Goal: Task Accomplishment & Management: Complete application form

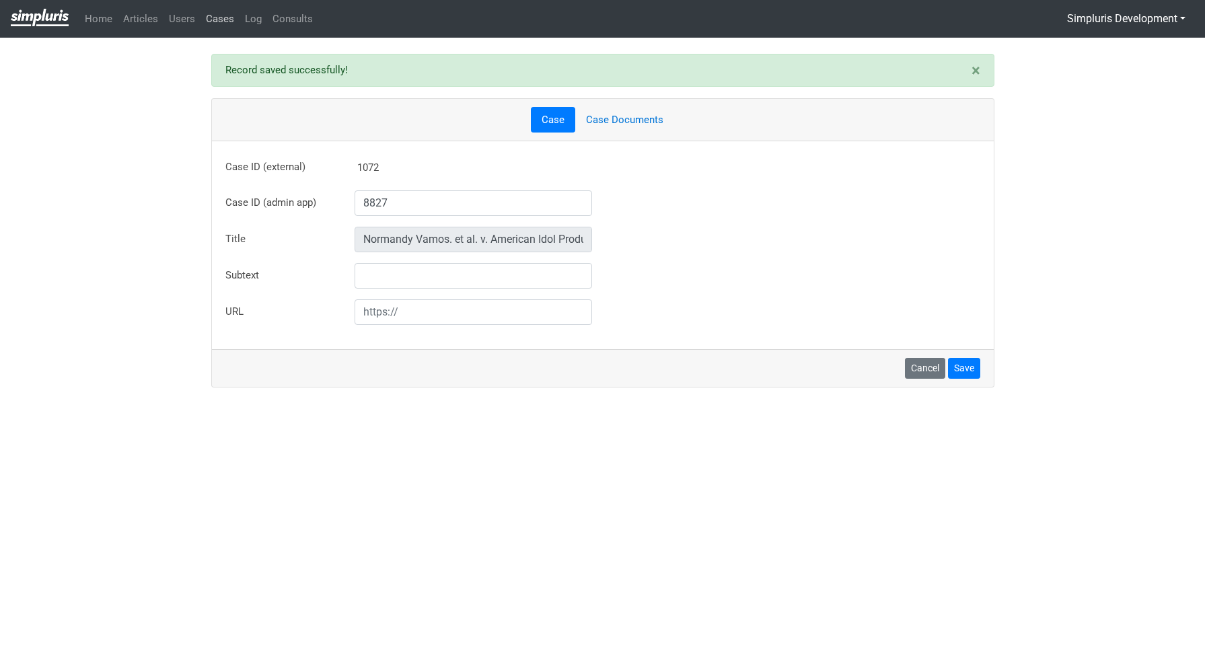
click at [223, 24] on link "Cases" at bounding box center [220, 19] width 39 height 26
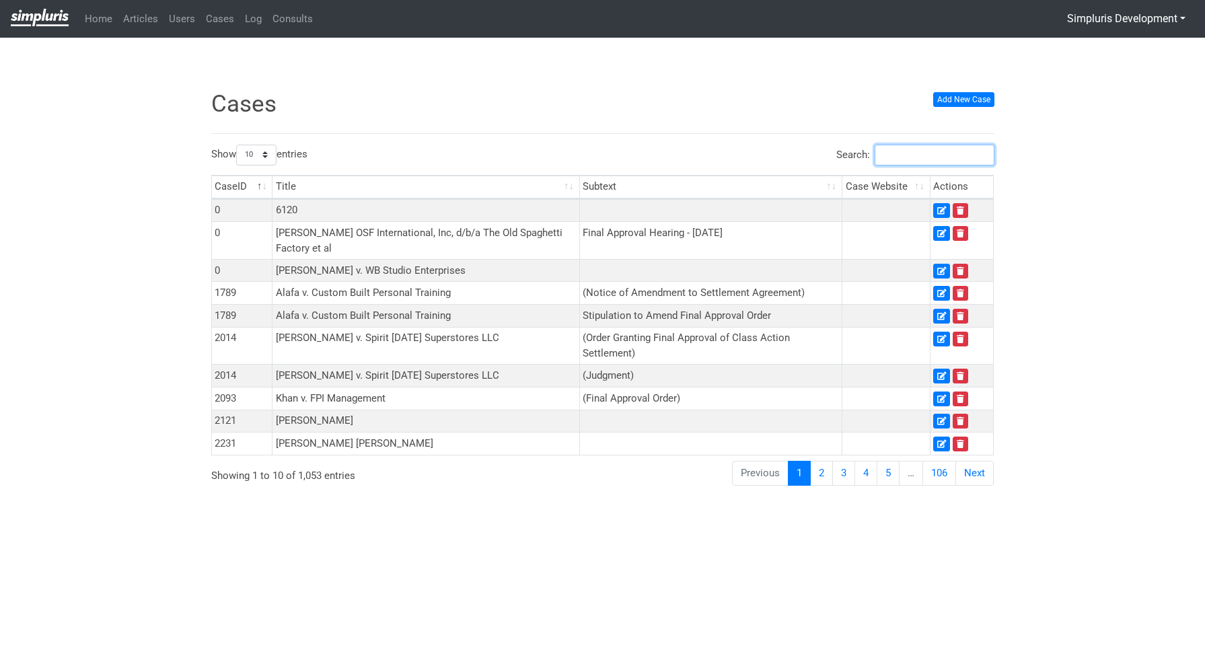
click at [927, 159] on input "Search:" at bounding box center [935, 155] width 120 height 21
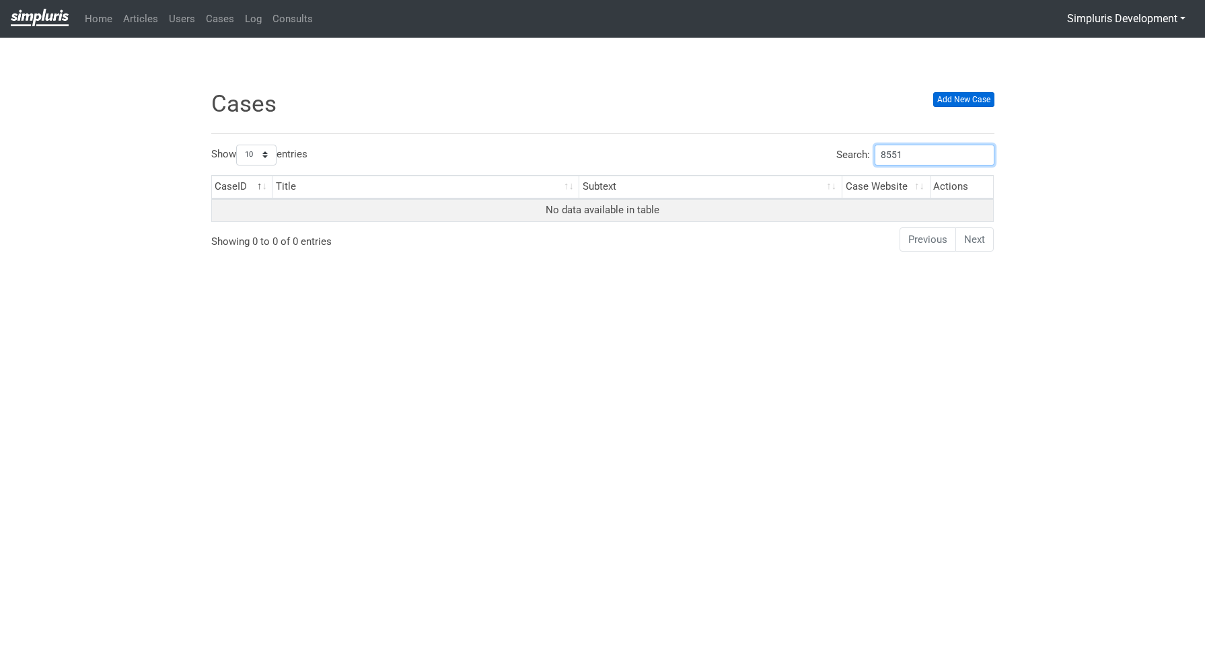
type input "8551"
click at [968, 99] on link "Add New Case" at bounding box center [963, 99] width 61 height 15
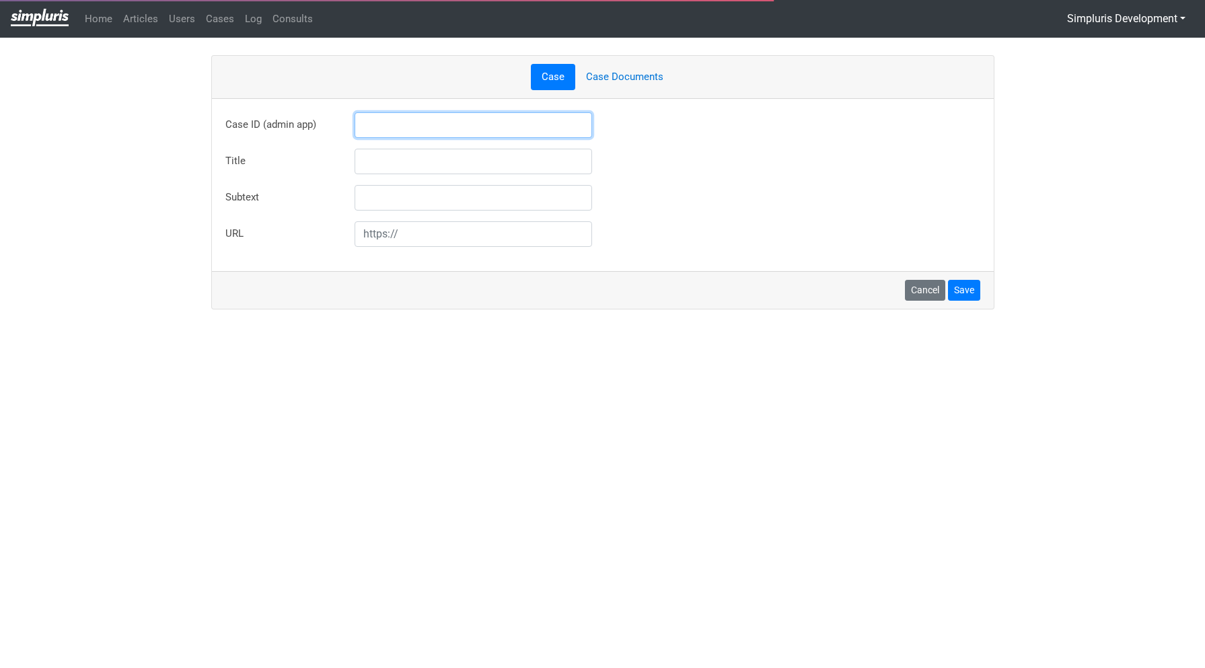
click at [450, 134] on input "text" at bounding box center [474, 125] width 238 height 26
type input "8551"
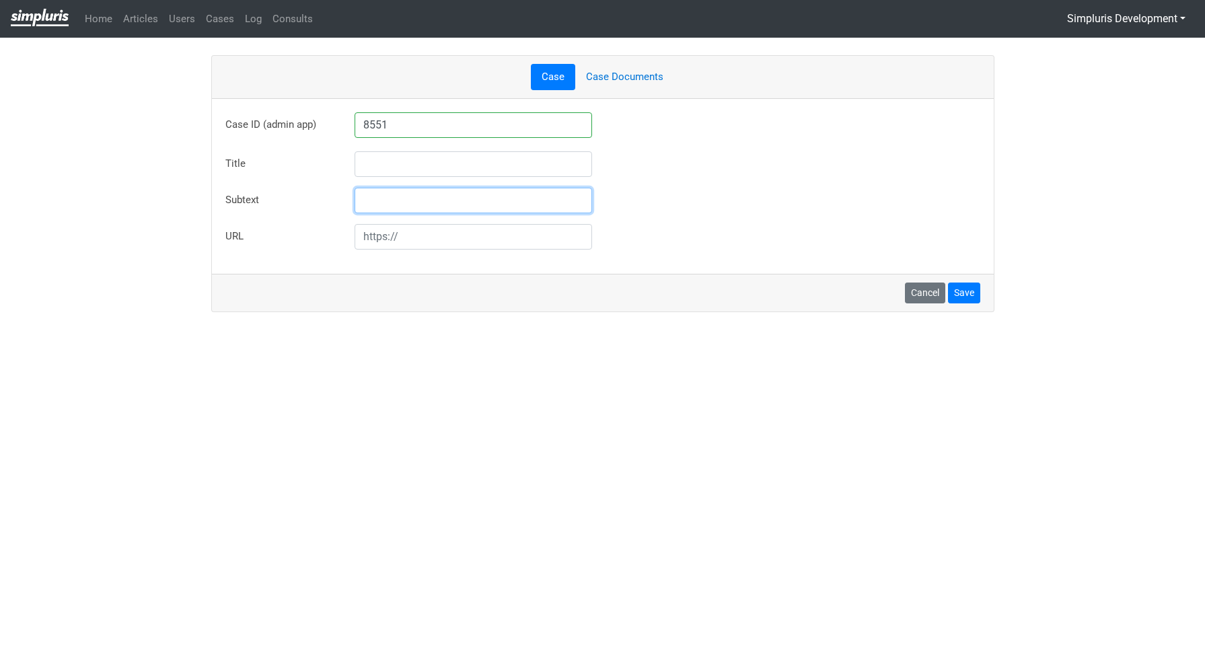
type input "[PERSON_NAME] v. RSVC Company"
click at [698, 170] on div "Title Vickery v. RSVC Company" at bounding box center [602, 164] width 775 height 26
click at [974, 295] on button "Save" at bounding box center [964, 293] width 32 height 21
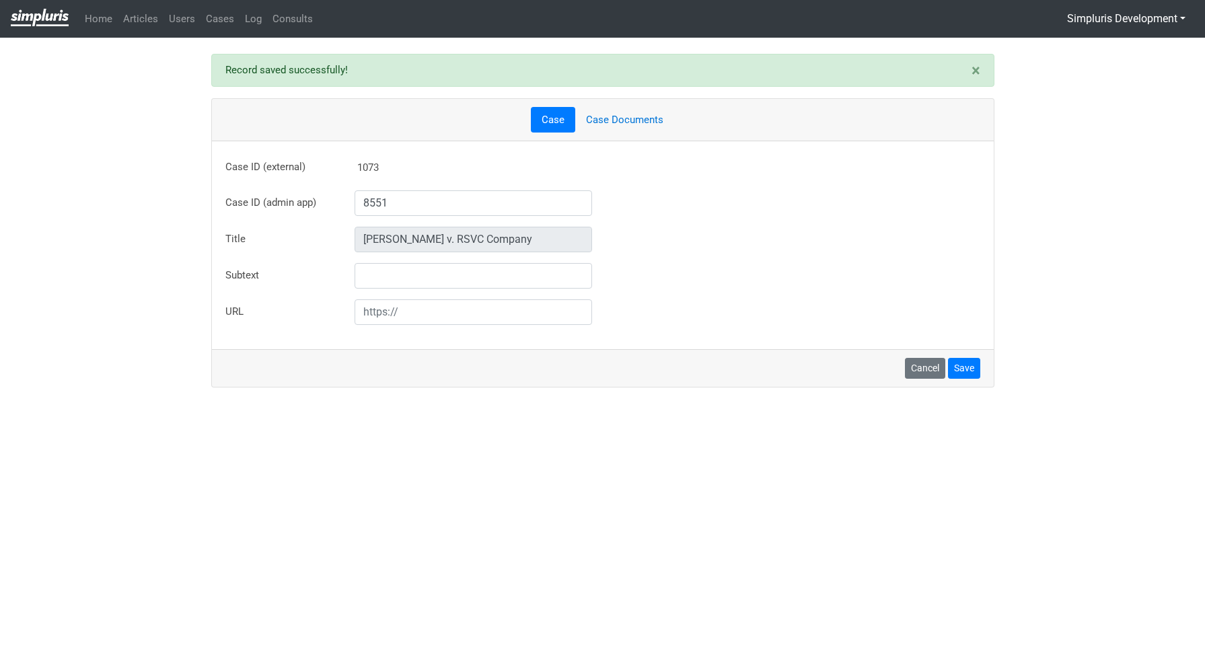
click at [605, 122] on link "Case Documents" at bounding box center [624, 120] width 99 height 26
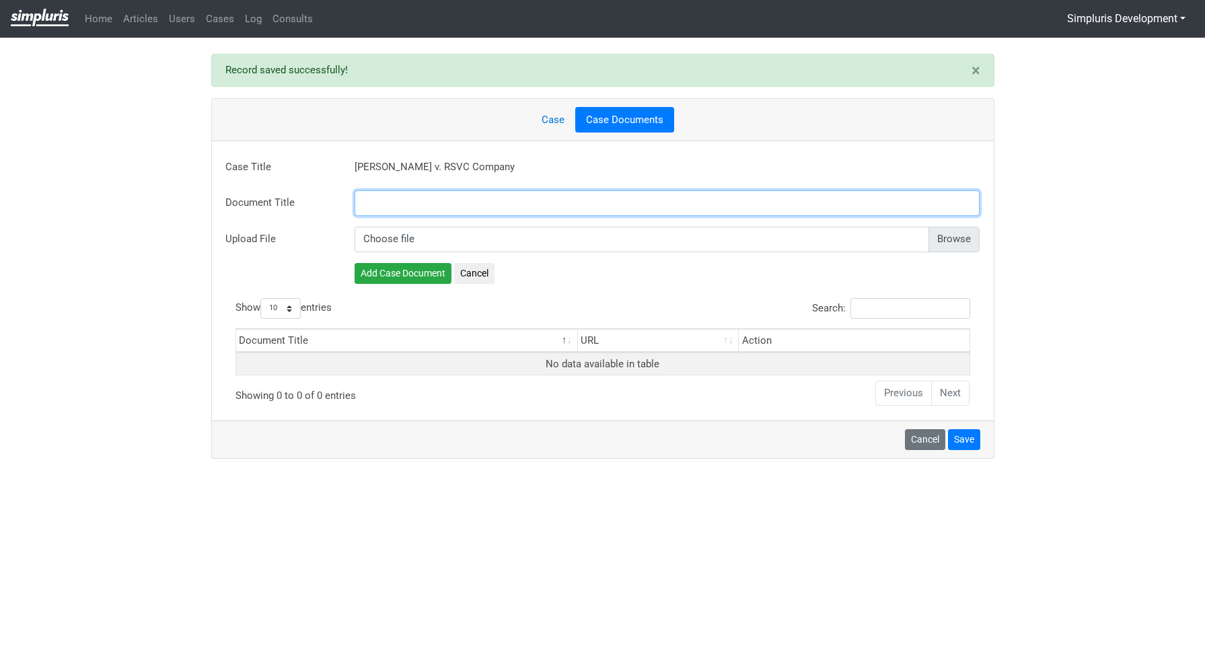
click at [382, 206] on input "text" at bounding box center [668, 203] width 626 height 26
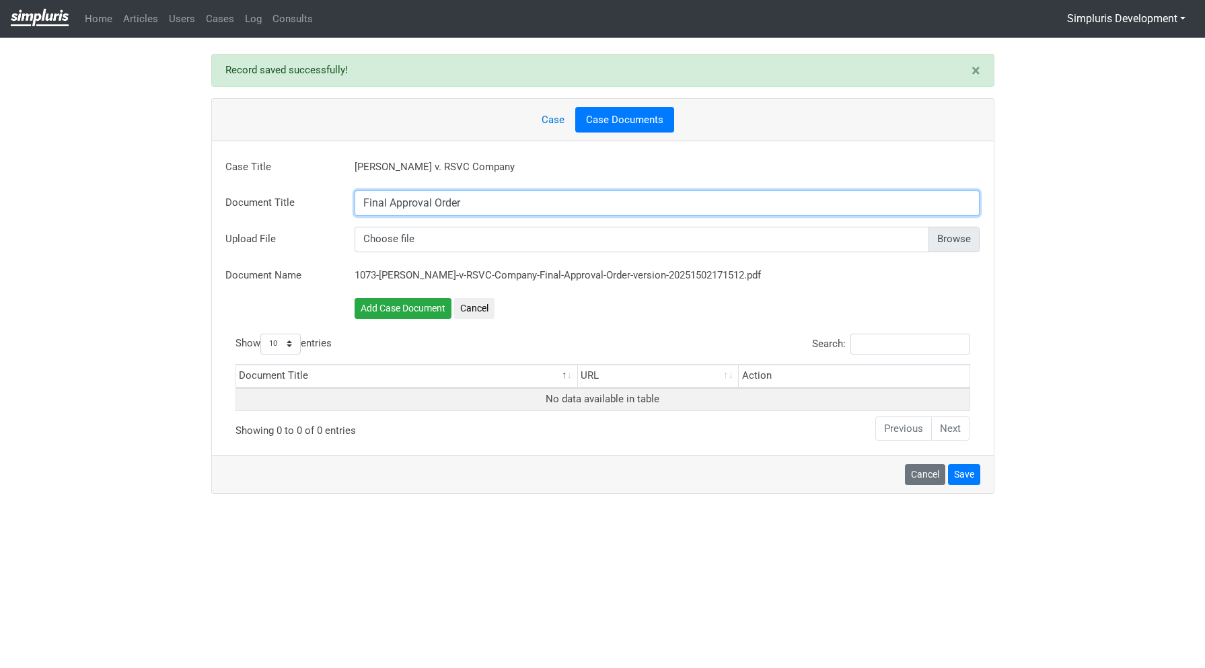
type input "Final Approval Order"
click at [966, 232] on input "file" at bounding box center [668, 242] width 626 height 26
type input "C:\fakepath\2484064 Order_Granting_Plaintiff__d_Final_Judgment_Thereon FILED.pdf"
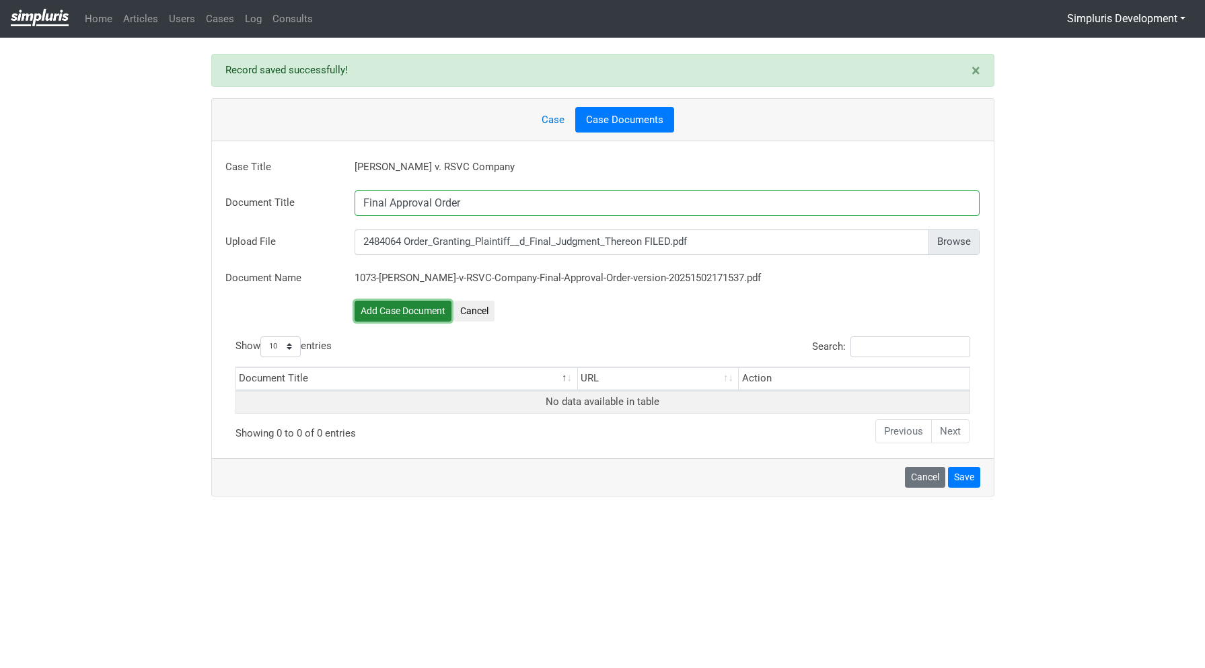
click at [410, 312] on button "Add Case Document" at bounding box center [403, 311] width 97 height 21
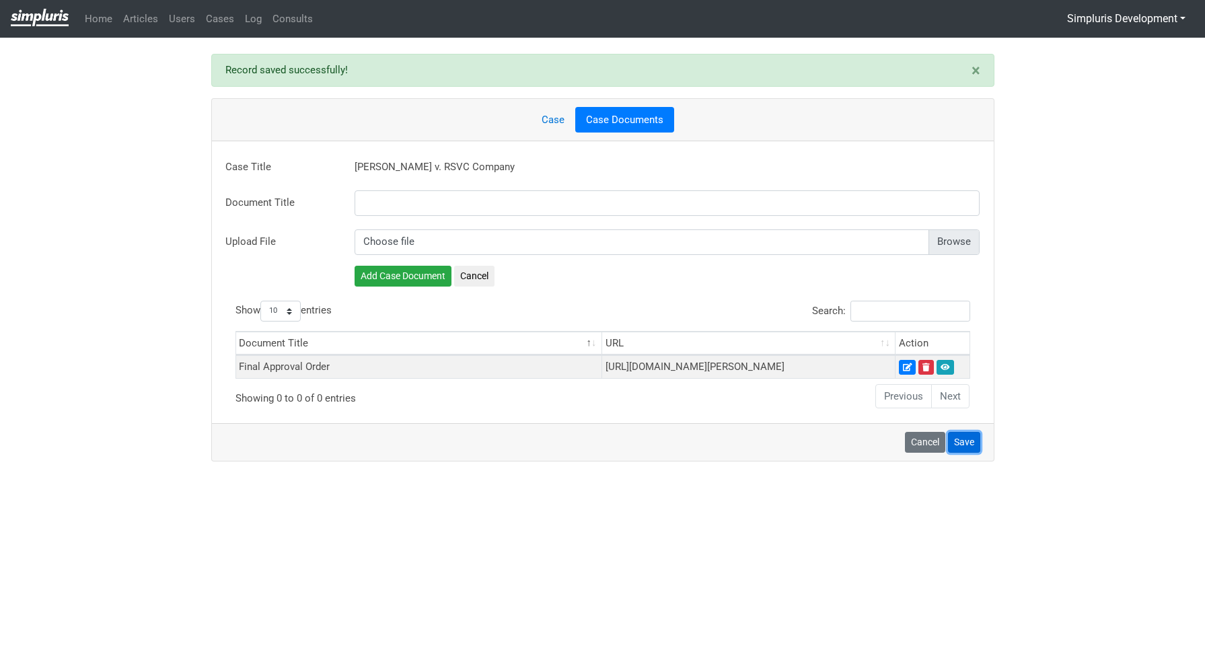
click at [965, 453] on button "Save" at bounding box center [964, 442] width 32 height 21
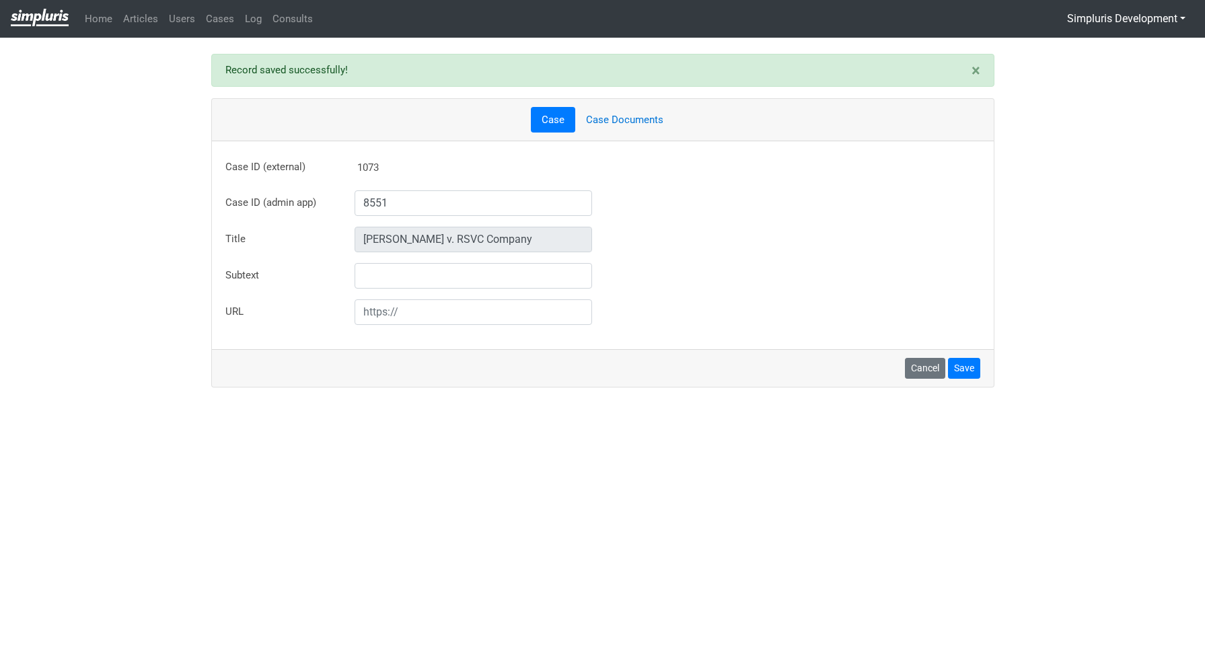
click at [547, 114] on link "Case" at bounding box center [553, 120] width 44 height 26
click at [211, 21] on link "Cases" at bounding box center [220, 19] width 39 height 26
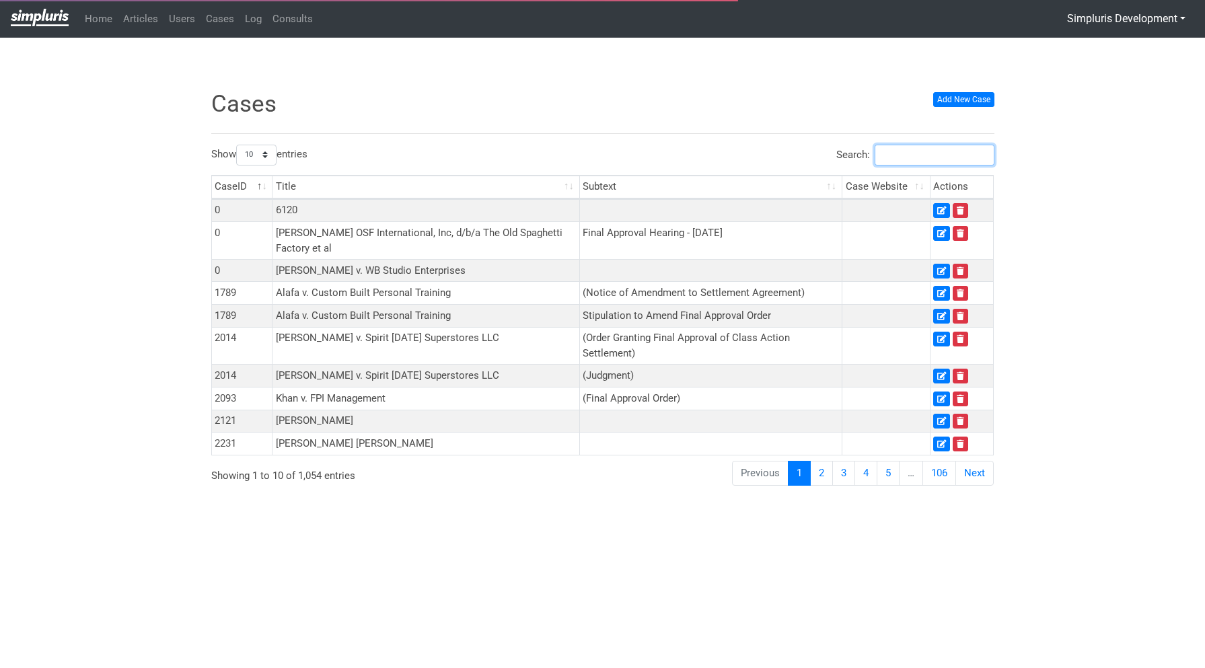
click at [925, 160] on input "Search:" at bounding box center [935, 155] width 120 height 21
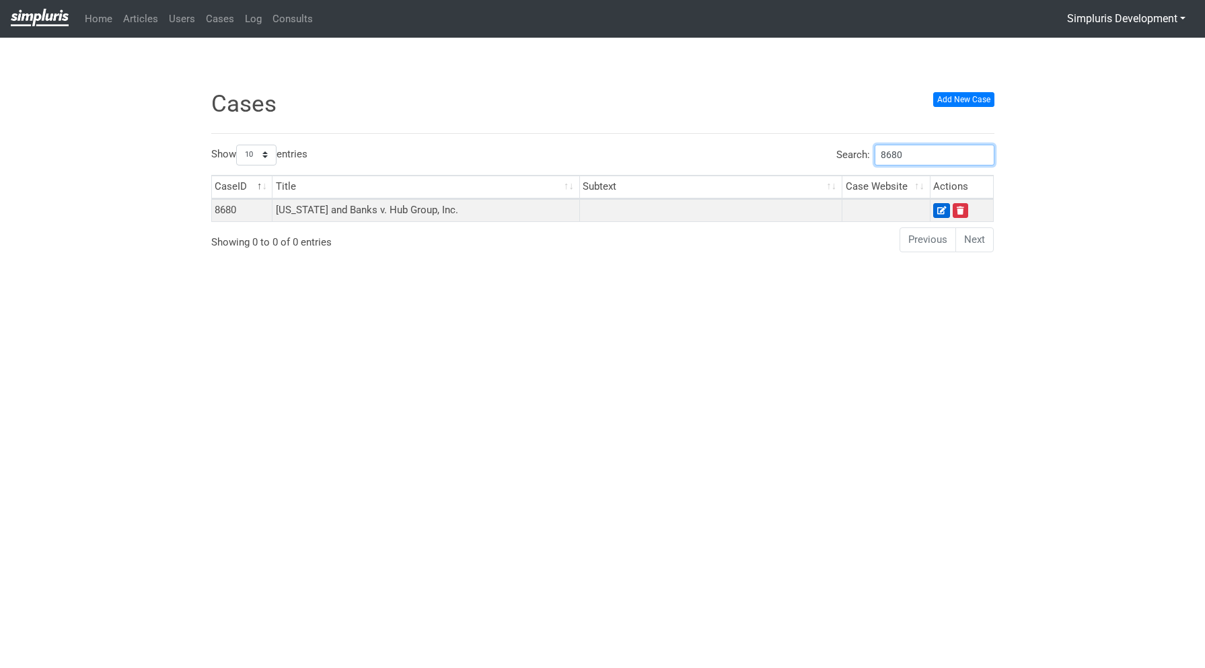
type input "8680"
click at [943, 210] on icon at bounding box center [941, 211] width 9 height 8
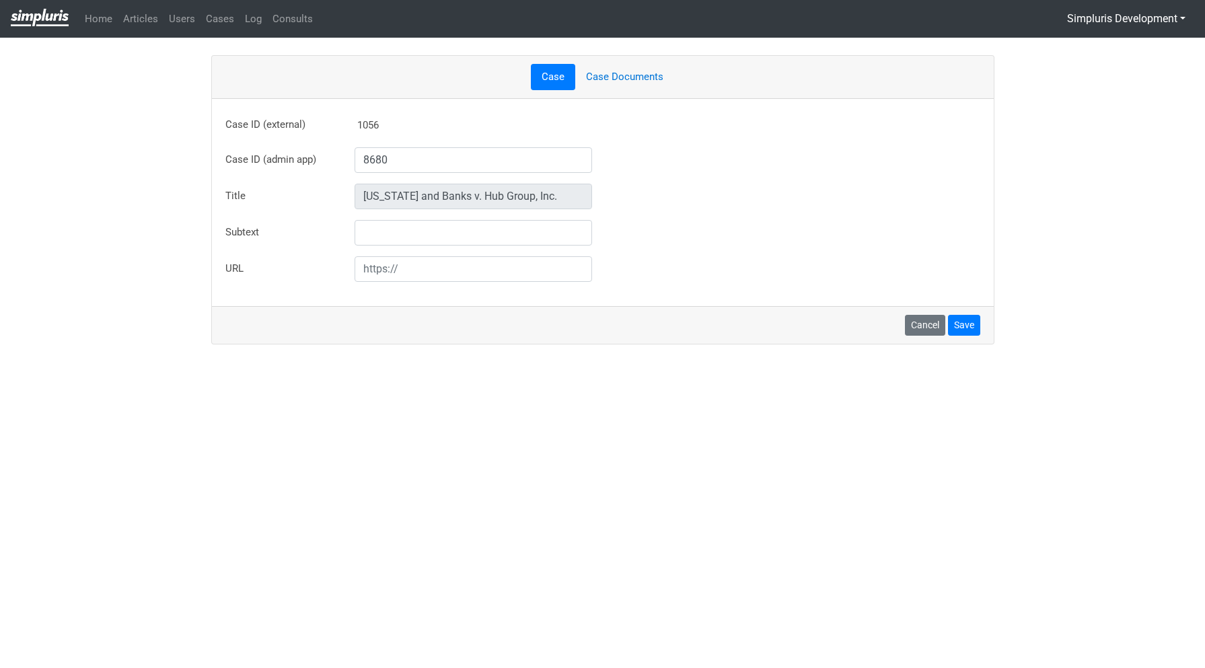
click at [629, 83] on link "Case Documents" at bounding box center [624, 77] width 99 height 26
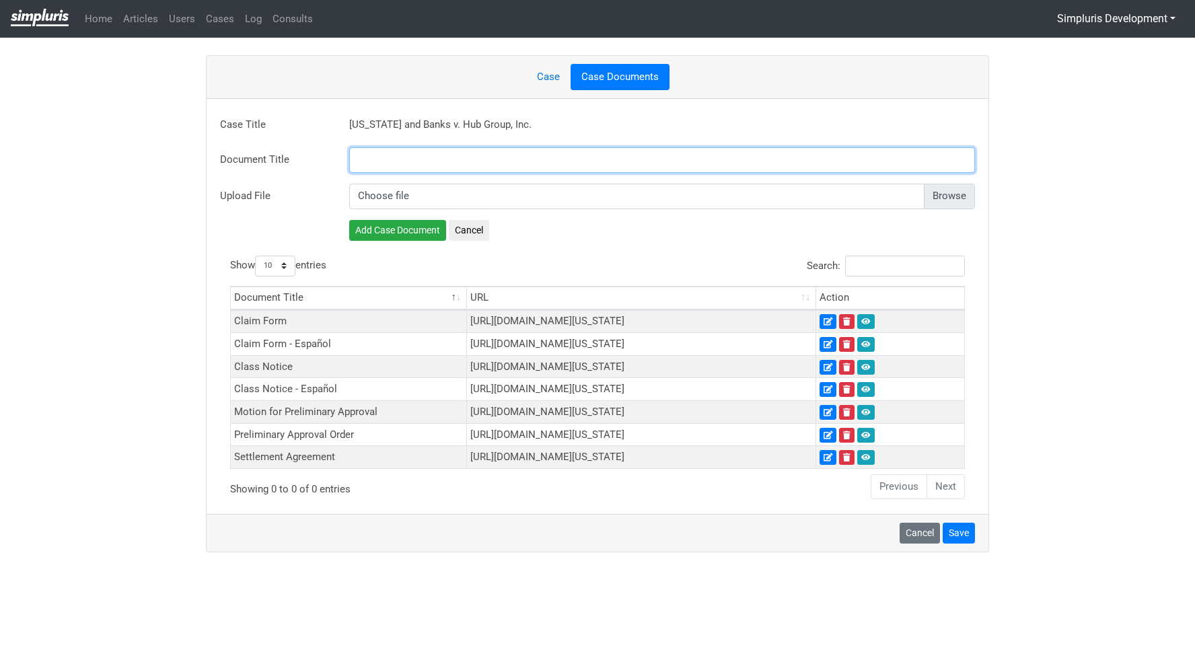
click at [441, 157] on input "text" at bounding box center [662, 160] width 626 height 26
paste input "Plaintiffs Motion & Memorandum of Law in Support of App"
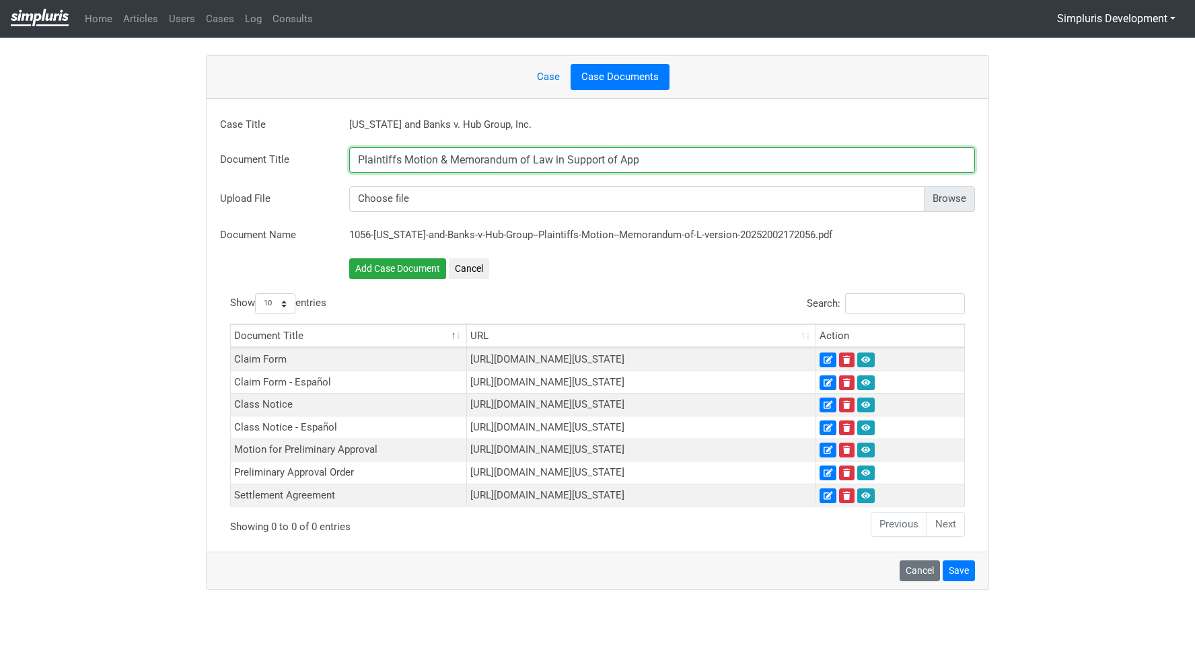
drag, startPoint x: 647, startPoint y: 156, endPoint x: 679, endPoint y: 158, distance: 31.7
click at [679, 158] on input "Plaintiffs Motion & Memorandum of Law in Support of App" at bounding box center [662, 160] width 626 height 26
paste input "f Law in Support of Approval Of Attorneys Fees, Costs, and Incentive Awards"
drag, startPoint x: 604, startPoint y: 160, endPoint x: 533, endPoint y: 164, distance: 71.4
click at [533, 164] on input "Plaintiffs Motion & Memorandum of Law in Support of Appf Law in Support of Appr…" at bounding box center [662, 160] width 626 height 26
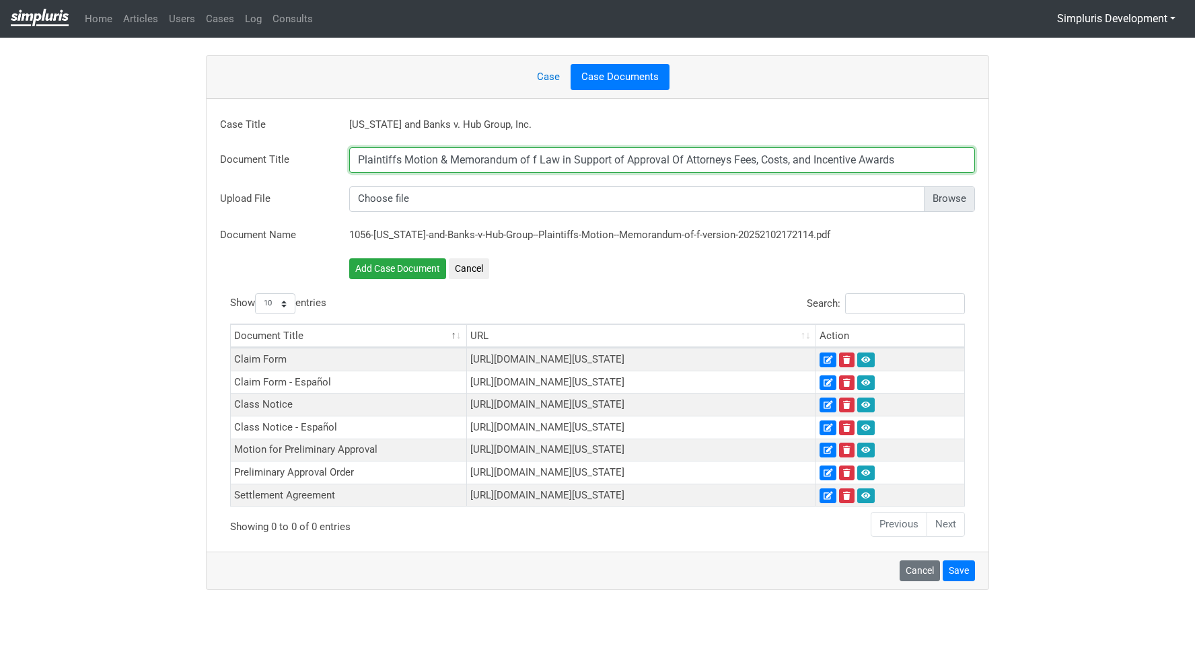
click at [540, 158] on input "Plaintiffs Motion & Memorandum of f Law in Support of Approval Of Attorneys Fee…" at bounding box center [662, 160] width 626 height 26
type input "Plaintiffs Motion & Memorandum of Law in Support of Approval Of Attorneys Fees,…"
click at [935, 200] on input "file" at bounding box center [662, 199] width 626 height 26
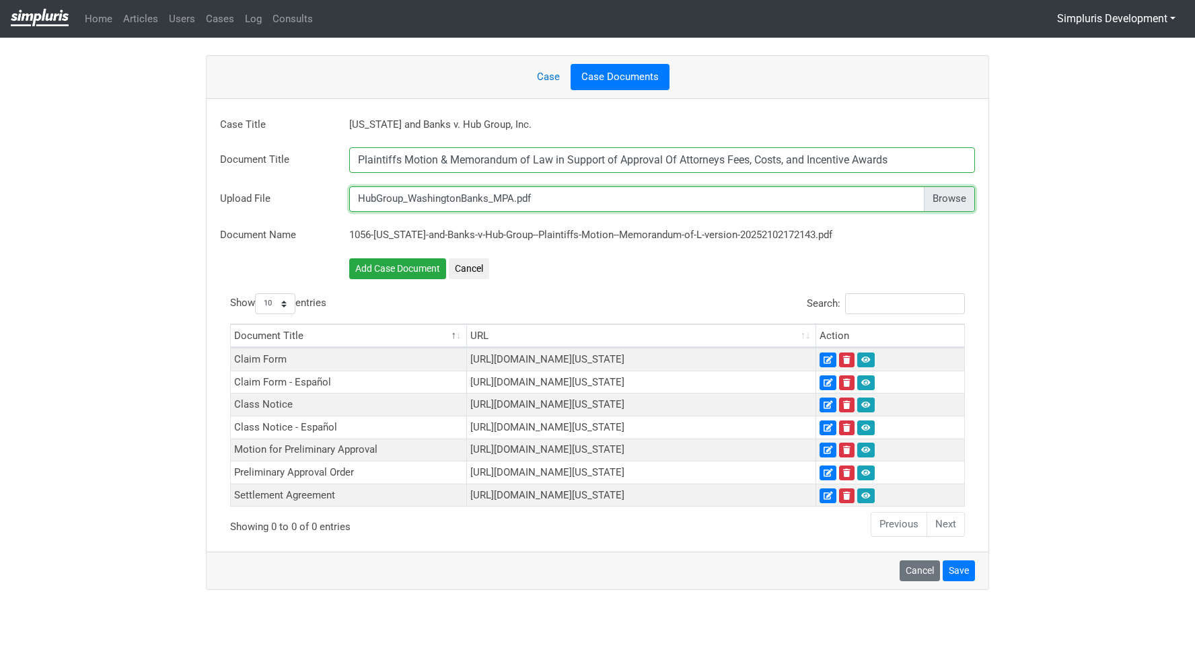
click at [936, 196] on input "file" at bounding box center [662, 199] width 626 height 26
type input "C:\fakepath\HubGroup_WashingtonBanks_MAttyFees.pdf"
click at [403, 260] on button "Add Case Document" at bounding box center [397, 268] width 97 height 21
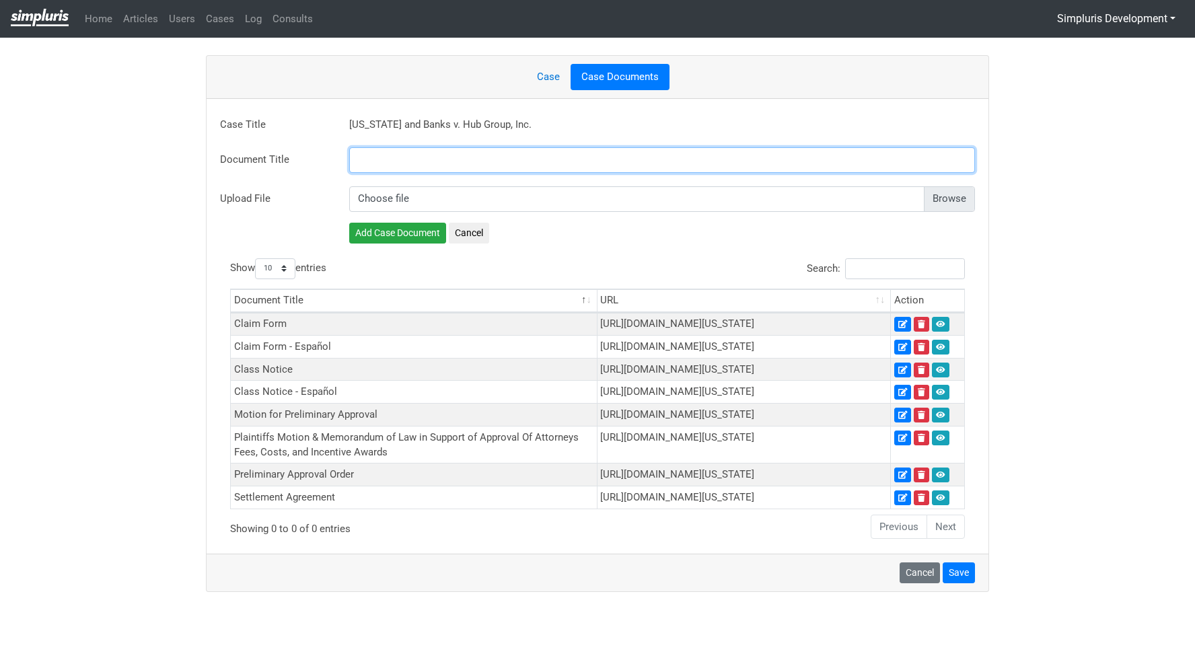
click at [380, 155] on input "text" at bounding box center [662, 160] width 626 height 26
paste input "Declaration of [PERSON_NAME] in Support of Plaintiffs Motion for Attorneys Fees…"
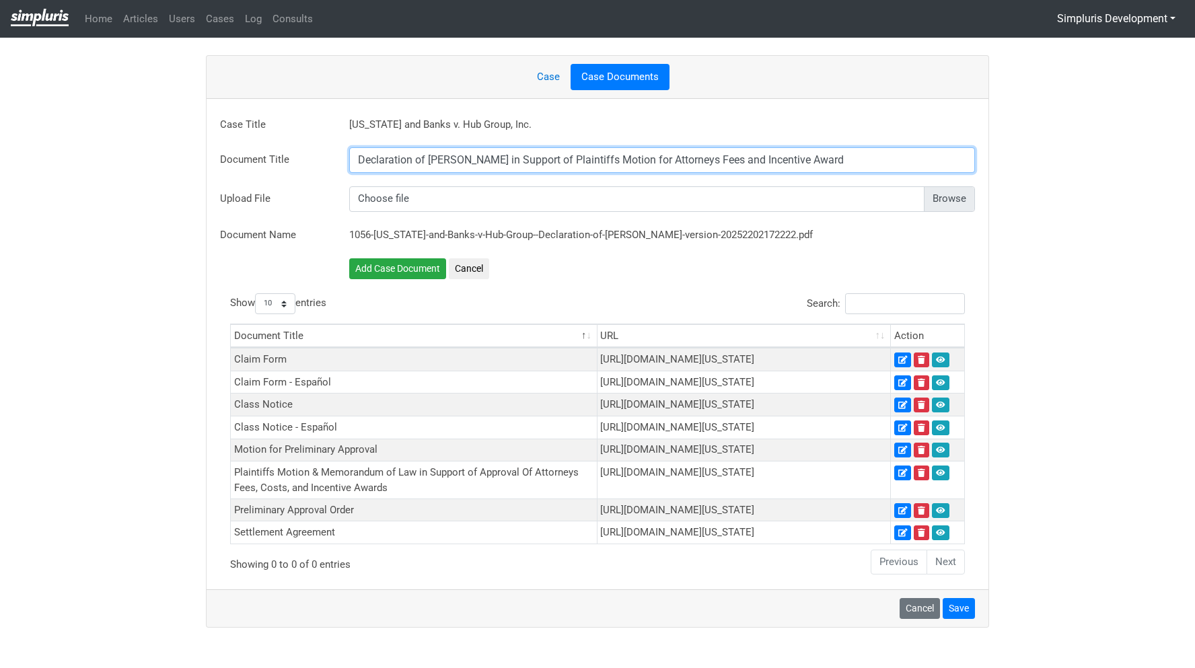
type input "Declaration of [PERSON_NAME] in Support of Plaintiffs Motion for Attorneys Fees…"
click at [936, 195] on input "file" at bounding box center [662, 199] width 626 height 26
type input "C:\fakepath\HubGroup_WashingtonBanks_DecSupAttyFees.pdf"
click at [413, 268] on button "Add Case Document" at bounding box center [397, 268] width 97 height 21
